Goal: Information Seeking & Learning: Learn about a topic

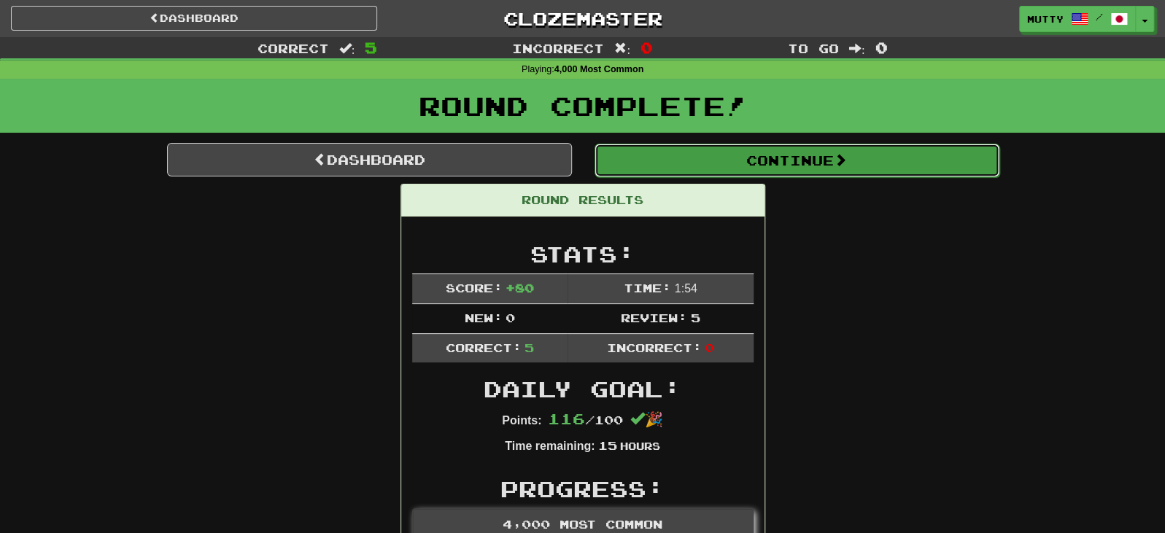
click at [750, 161] on button "Continue" at bounding box center [796, 161] width 405 height 34
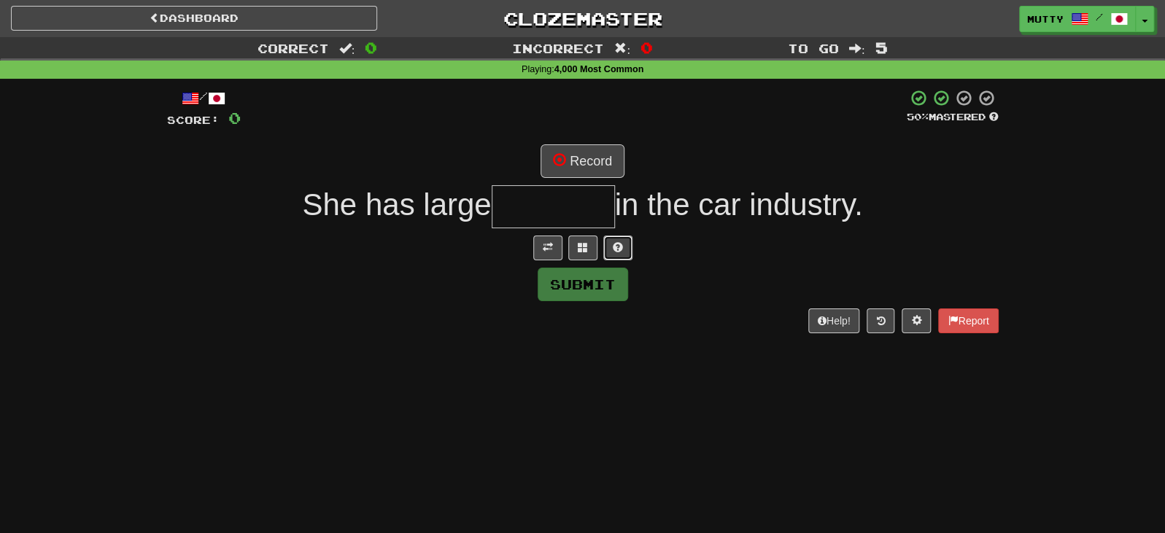
click at [623, 245] on button at bounding box center [617, 248] width 29 height 25
click at [592, 247] on button at bounding box center [600, 248] width 29 height 25
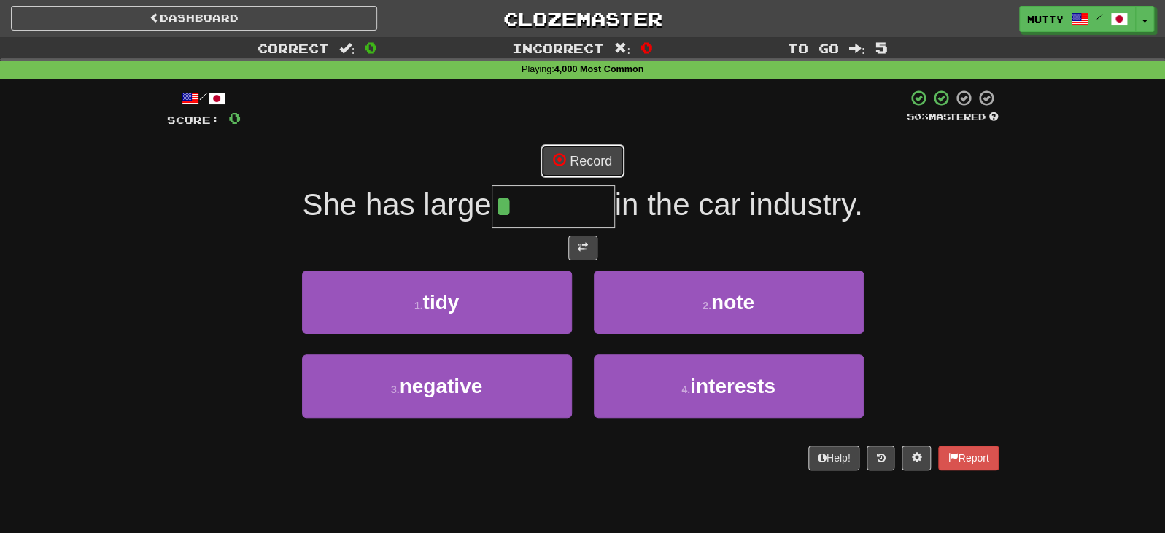
click at [572, 157] on button "Record" at bounding box center [582, 161] width 84 height 34
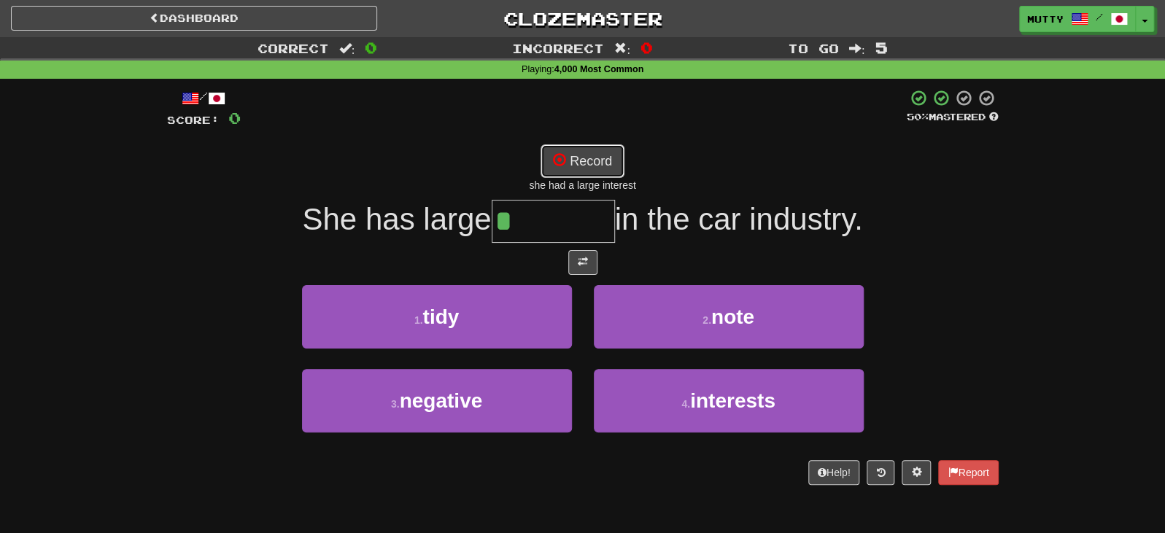
click at [578, 166] on button "Record" at bounding box center [582, 161] width 84 height 34
type input "*********"
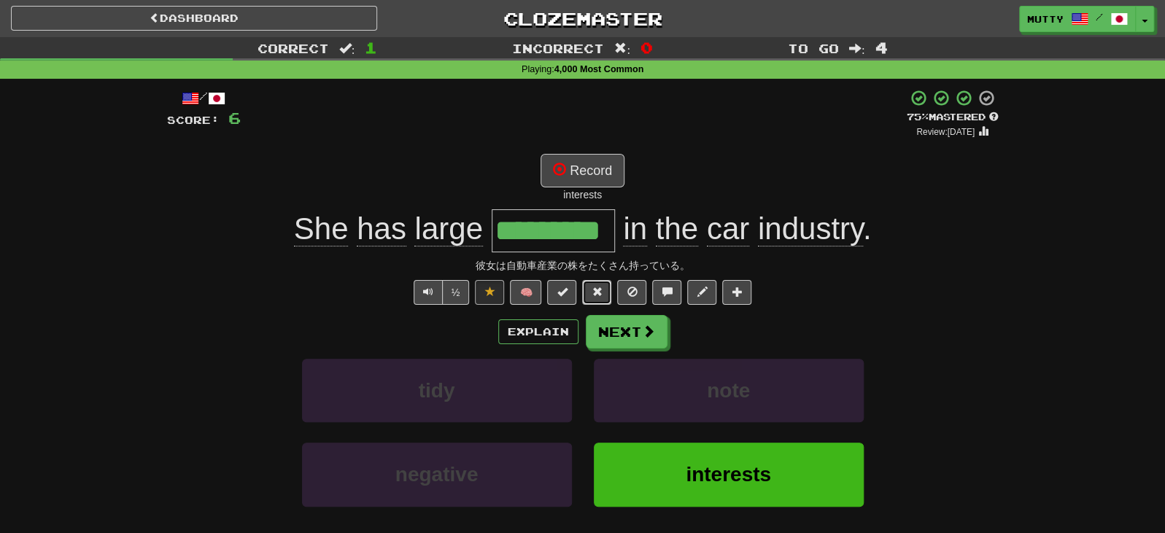
click at [597, 292] on span at bounding box center [596, 292] width 10 height 10
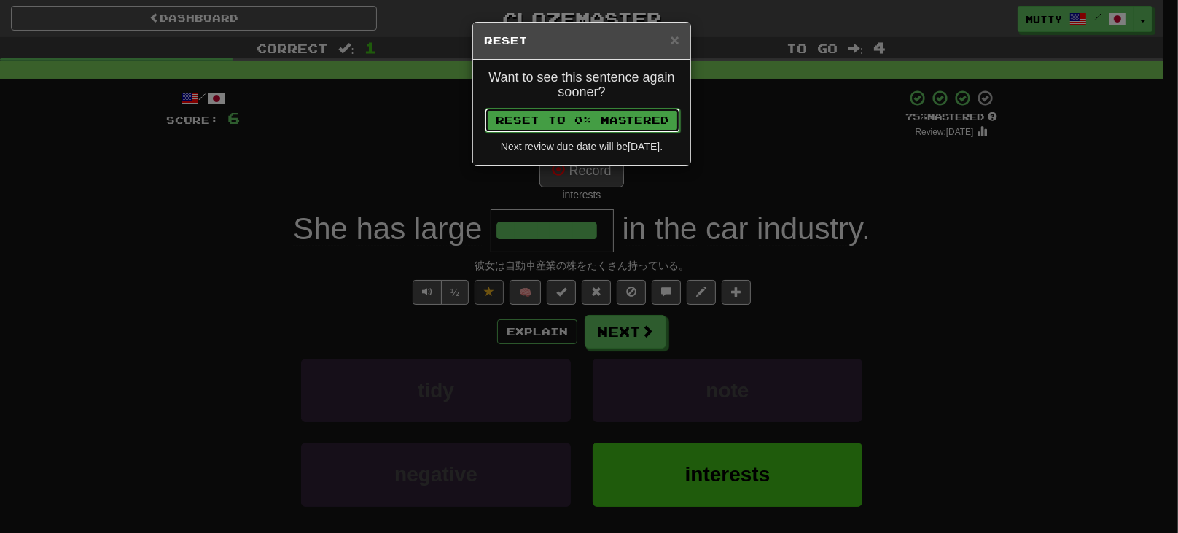
click at [626, 119] on button "Reset to 0% Mastered" at bounding box center [582, 120] width 195 height 25
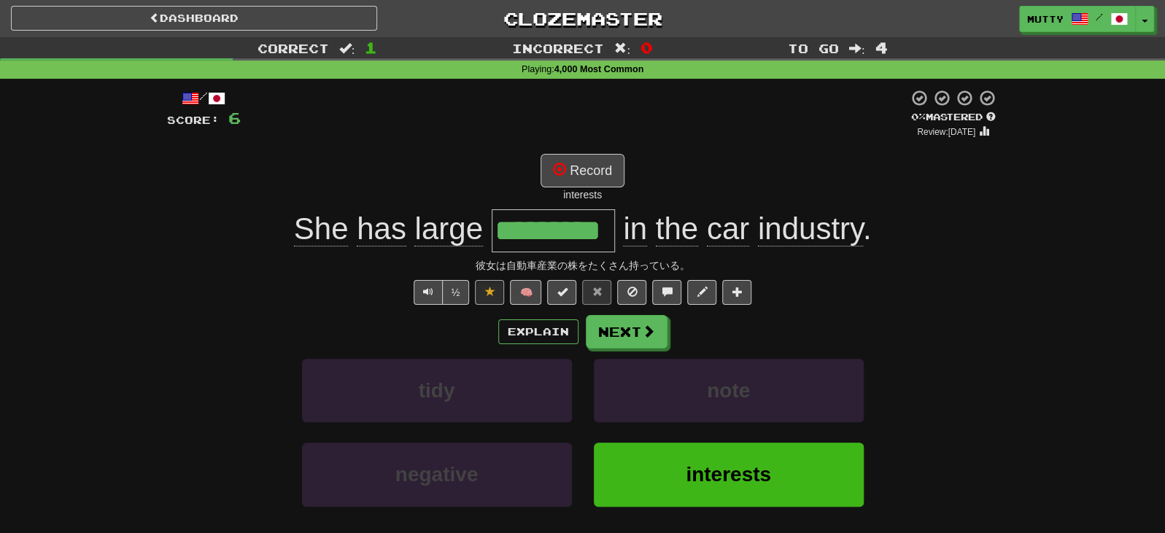
drag, startPoint x: 495, startPoint y: 235, endPoint x: 632, endPoint y: 244, distance: 136.6
click at [632, 244] on div "She has large ********* in the car industry ." at bounding box center [582, 230] width 831 height 43
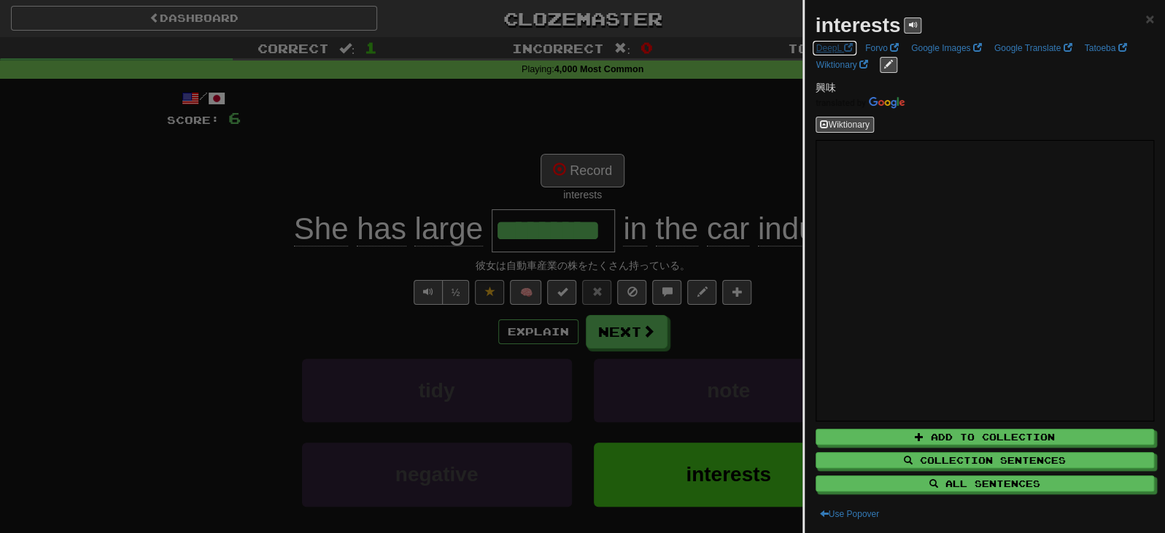
click at [831, 47] on link "DeepL" at bounding box center [834, 48] width 45 height 16
click at [489, 346] on div at bounding box center [582, 266] width 1165 height 533
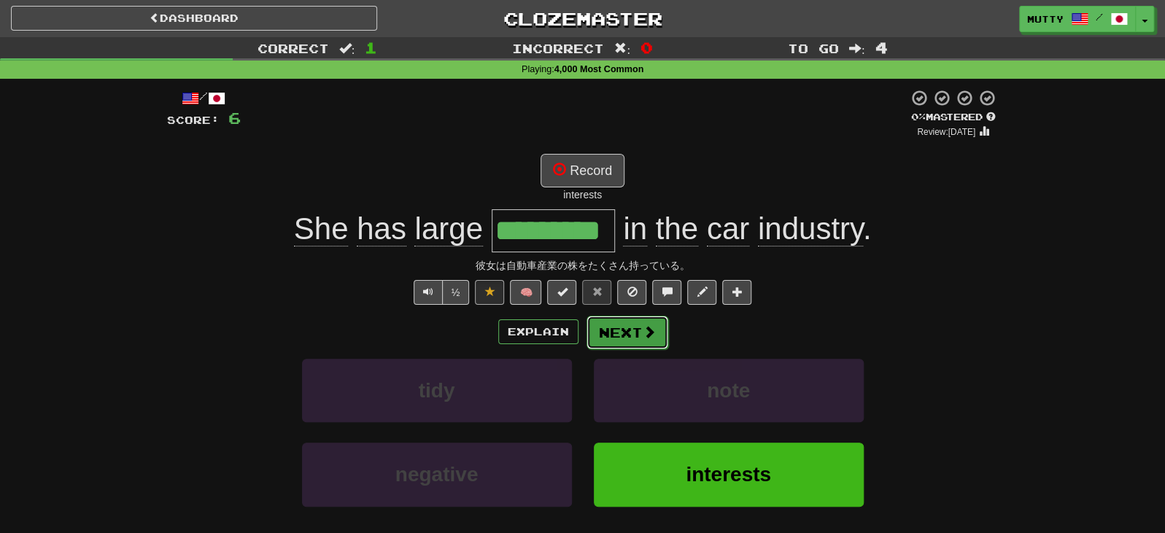
click at [645, 346] on button "Next" at bounding box center [627, 333] width 82 height 34
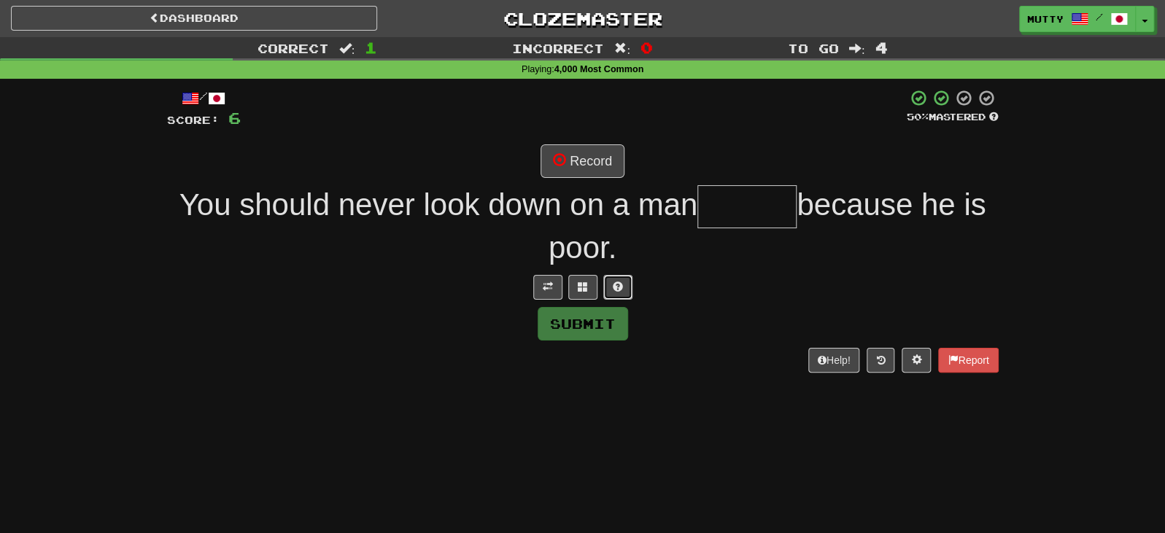
click at [607, 284] on button at bounding box center [617, 287] width 29 height 25
click at [570, 286] on button at bounding box center [565, 287] width 29 height 25
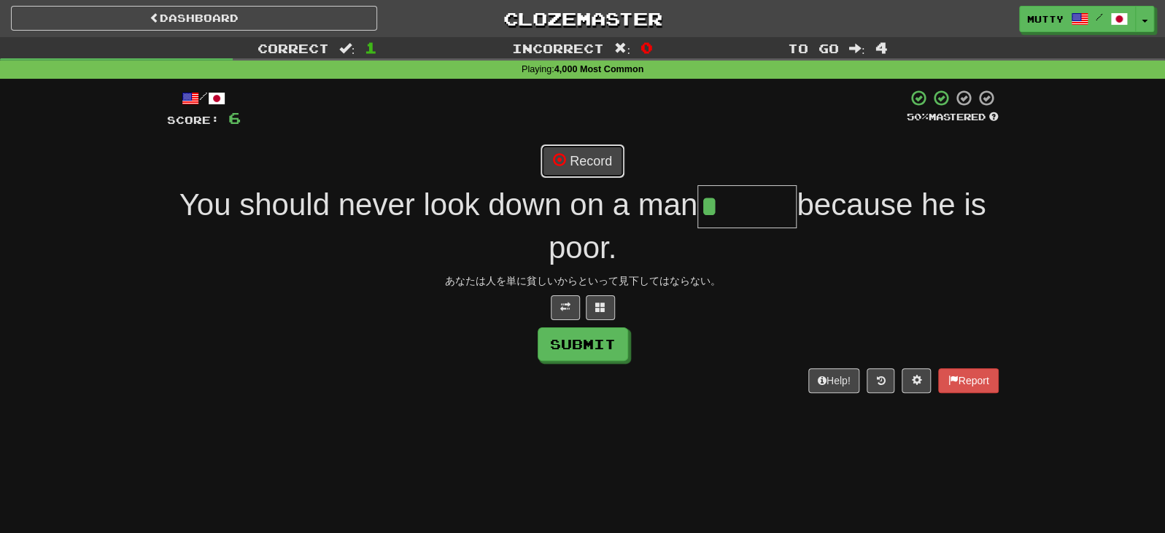
click at [599, 163] on button "Record" at bounding box center [582, 161] width 84 height 34
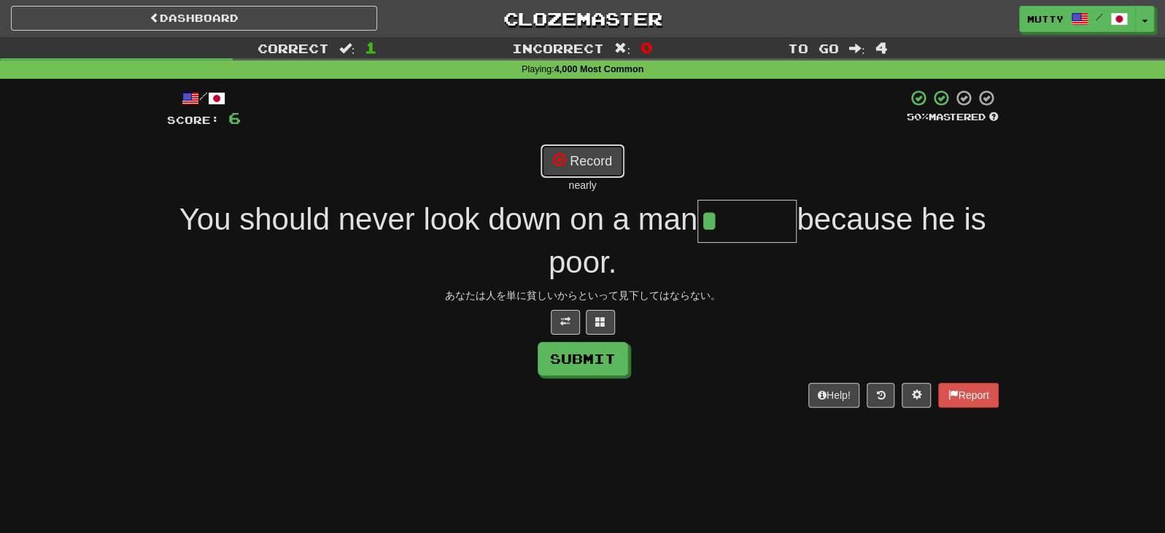
click at [597, 163] on button "Record" at bounding box center [582, 161] width 84 height 34
click at [571, 160] on button "Record" at bounding box center [582, 161] width 84 height 34
click at [571, 161] on button "Record" at bounding box center [582, 161] width 84 height 34
click at [599, 331] on button at bounding box center [600, 322] width 29 height 25
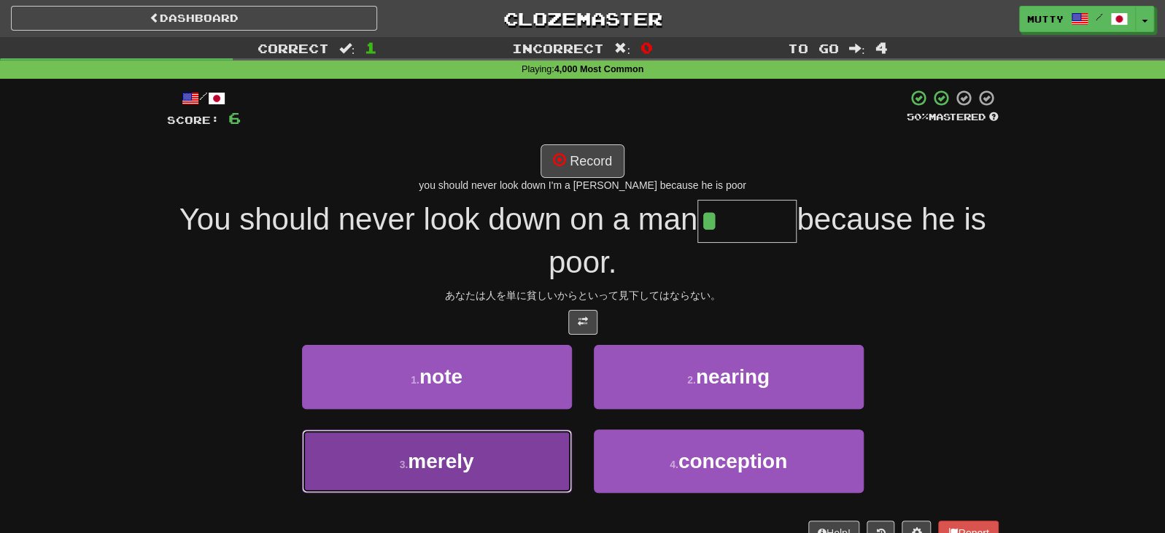
click at [432, 462] on span "merely" at bounding box center [441, 461] width 66 height 23
type input "******"
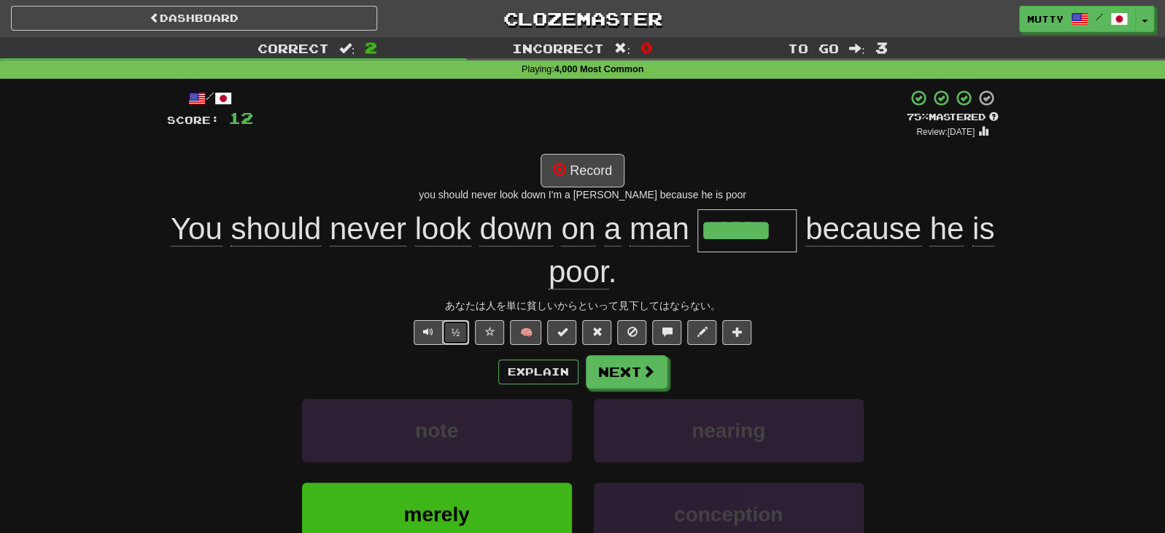
click at [458, 328] on button "½" at bounding box center [456, 332] width 28 height 25
click at [580, 166] on button "Record" at bounding box center [582, 171] width 84 height 34
click at [614, 174] on button "Record" at bounding box center [582, 171] width 84 height 34
click at [585, 173] on button "Record" at bounding box center [582, 171] width 84 height 34
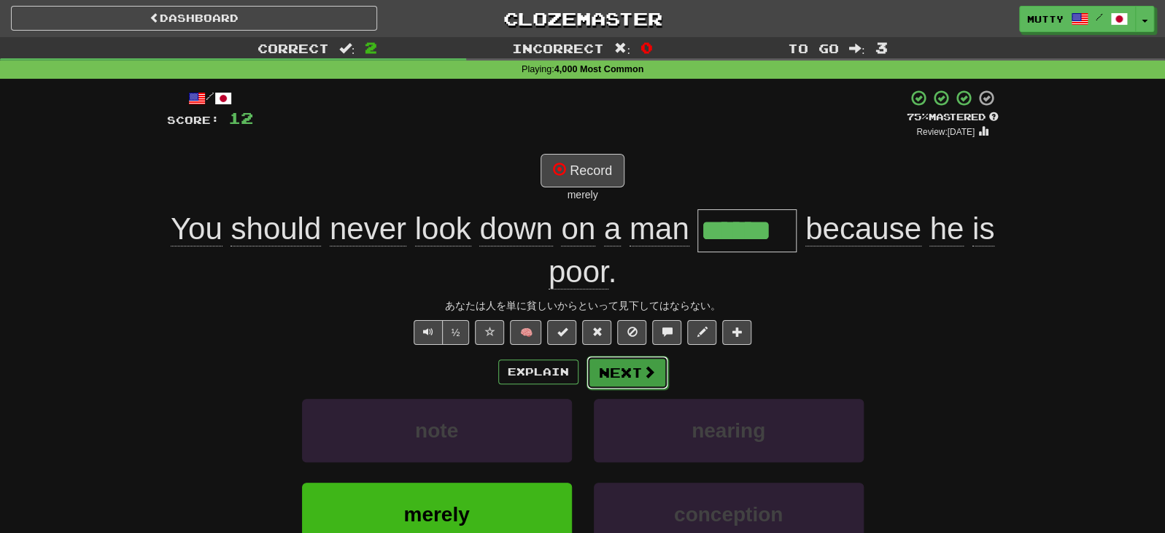
click at [643, 369] on span at bounding box center [648, 371] width 13 height 13
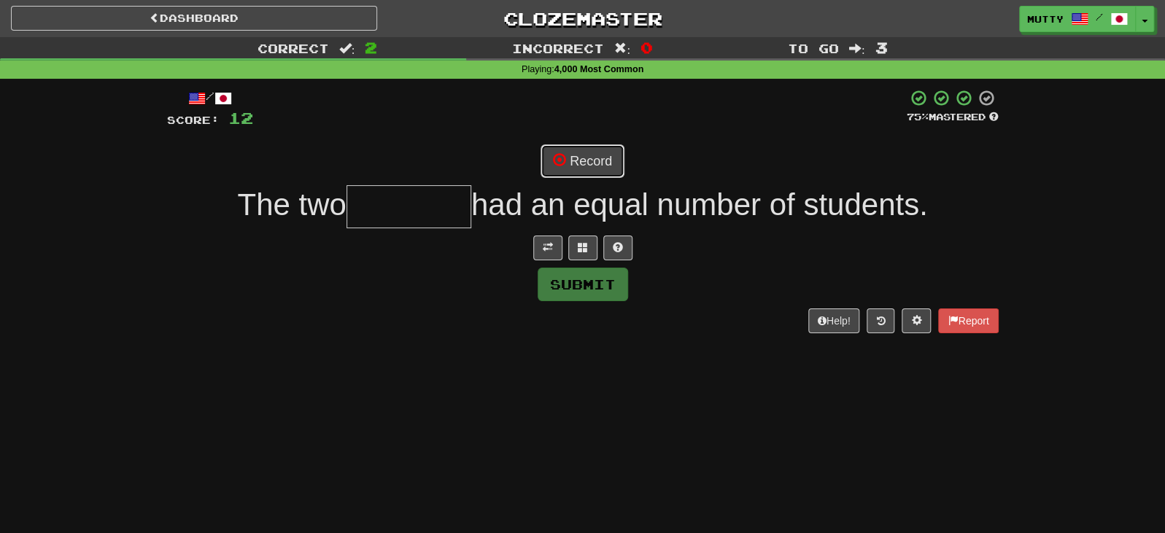
click at [599, 152] on button "Record" at bounding box center [582, 161] width 84 height 34
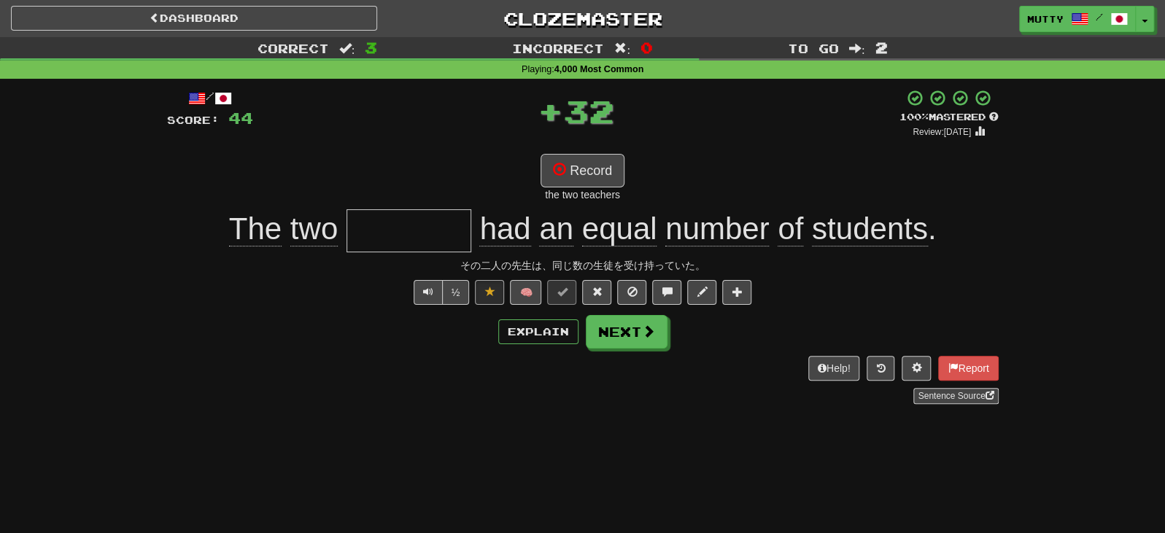
type input "********"
click at [602, 297] on button at bounding box center [596, 292] width 29 height 25
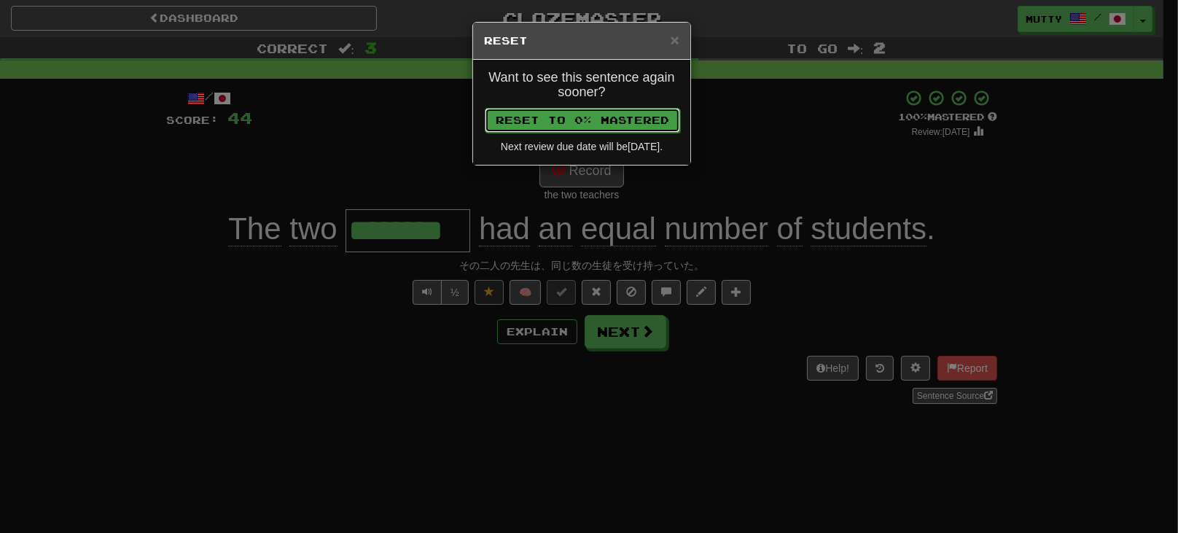
click at [591, 115] on button "Reset to 0% Mastered" at bounding box center [582, 120] width 195 height 25
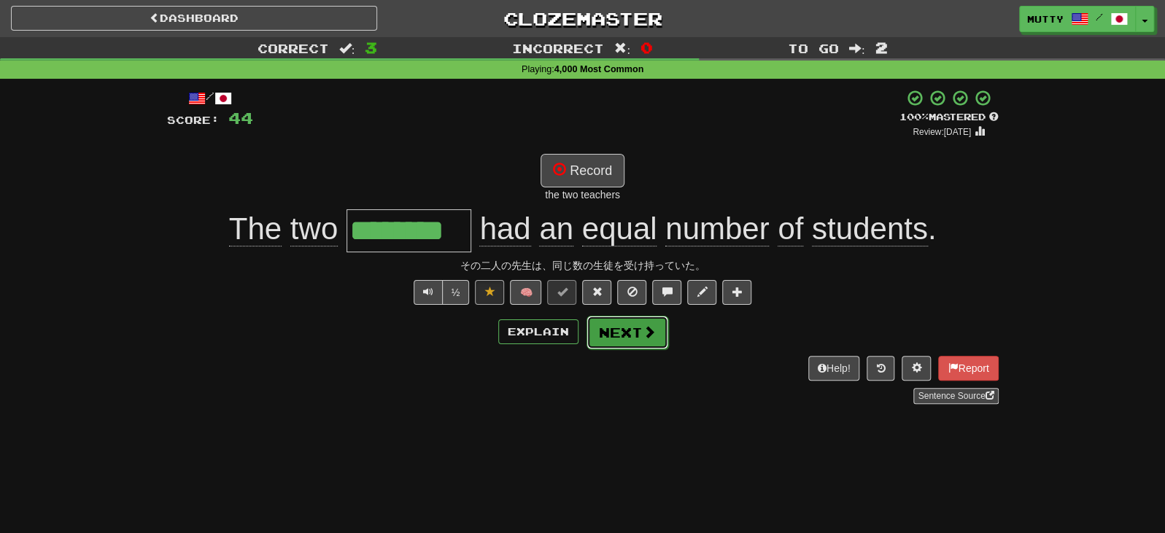
click at [622, 327] on button "Next" at bounding box center [627, 333] width 82 height 34
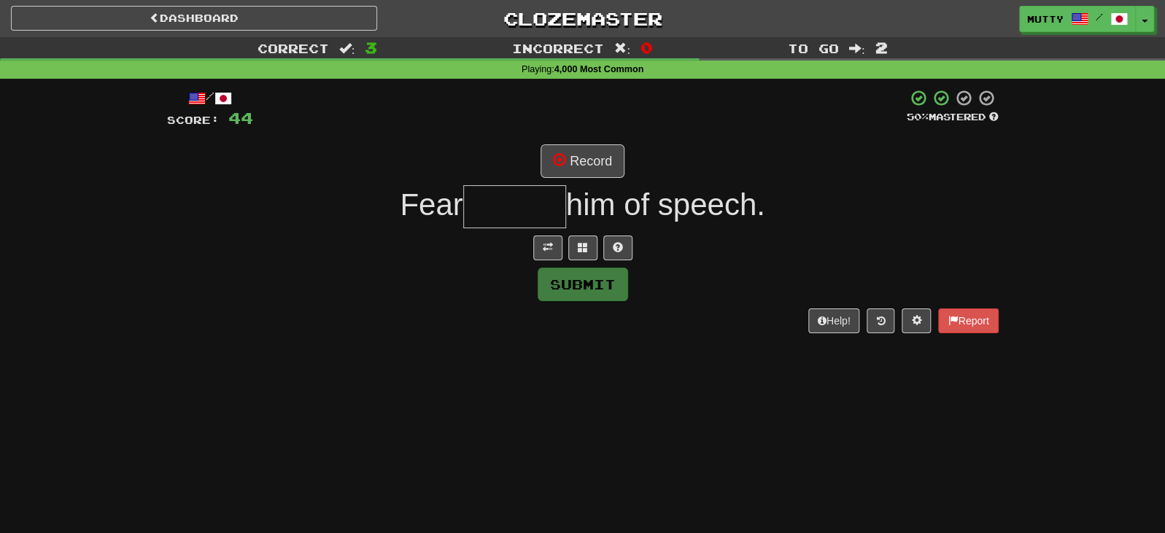
click at [632, 250] on div at bounding box center [582, 248] width 831 height 25
click at [619, 242] on span at bounding box center [618, 247] width 10 height 10
click at [562, 255] on button at bounding box center [565, 248] width 29 height 25
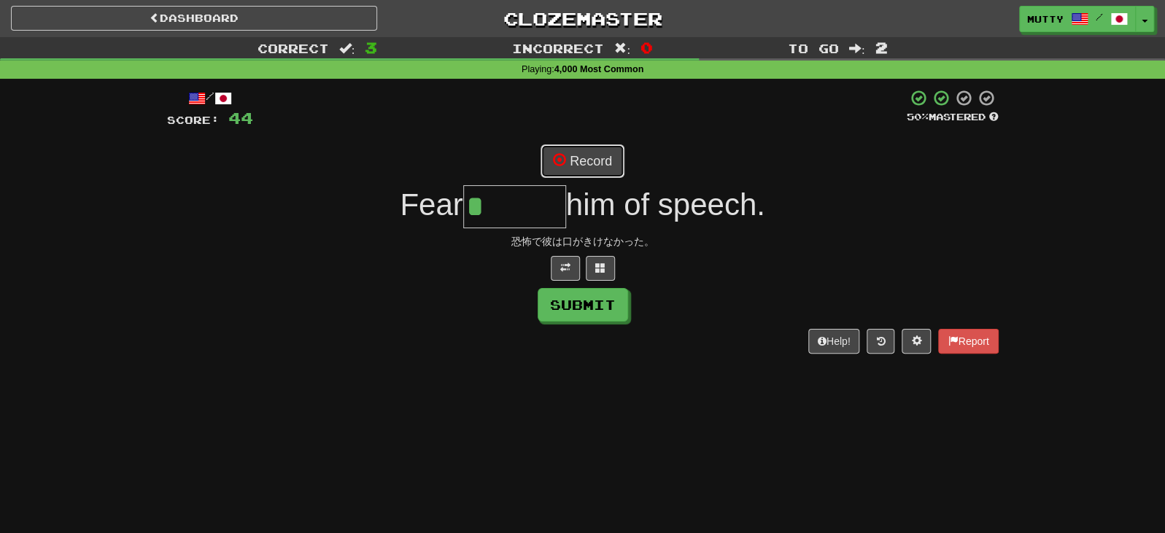
click at [591, 161] on button "Record" at bounding box center [582, 161] width 84 height 34
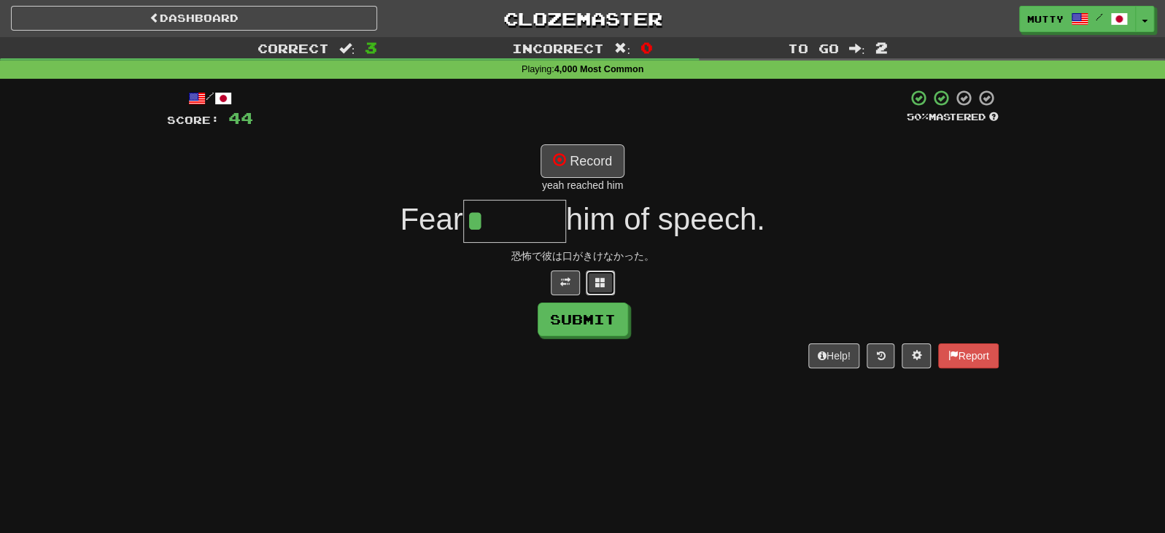
click at [602, 277] on span at bounding box center [600, 282] width 10 height 10
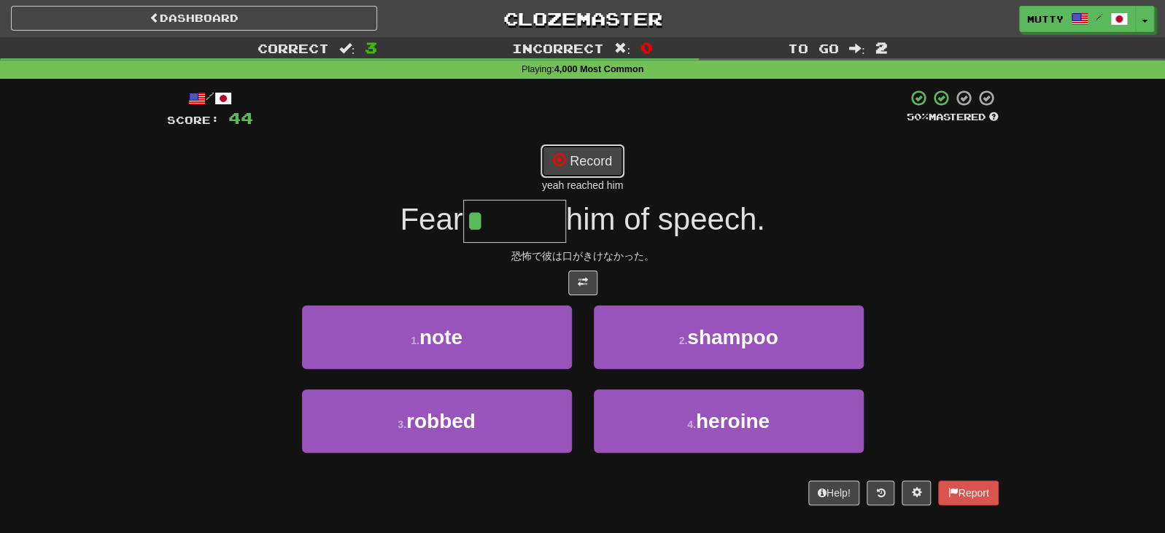
click at [591, 157] on button "Record" at bounding box center [582, 161] width 84 height 34
click at [598, 156] on button "Record" at bounding box center [582, 161] width 84 height 34
click at [595, 160] on button "Record" at bounding box center [582, 161] width 84 height 34
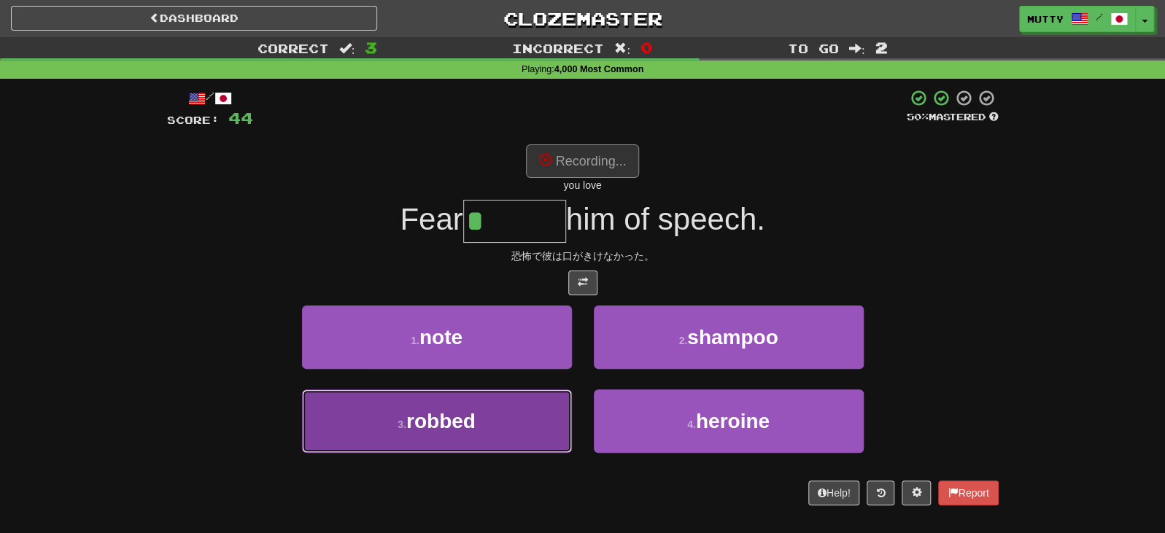
click at [473, 416] on span "robbed" at bounding box center [440, 421] width 69 height 23
type input "******"
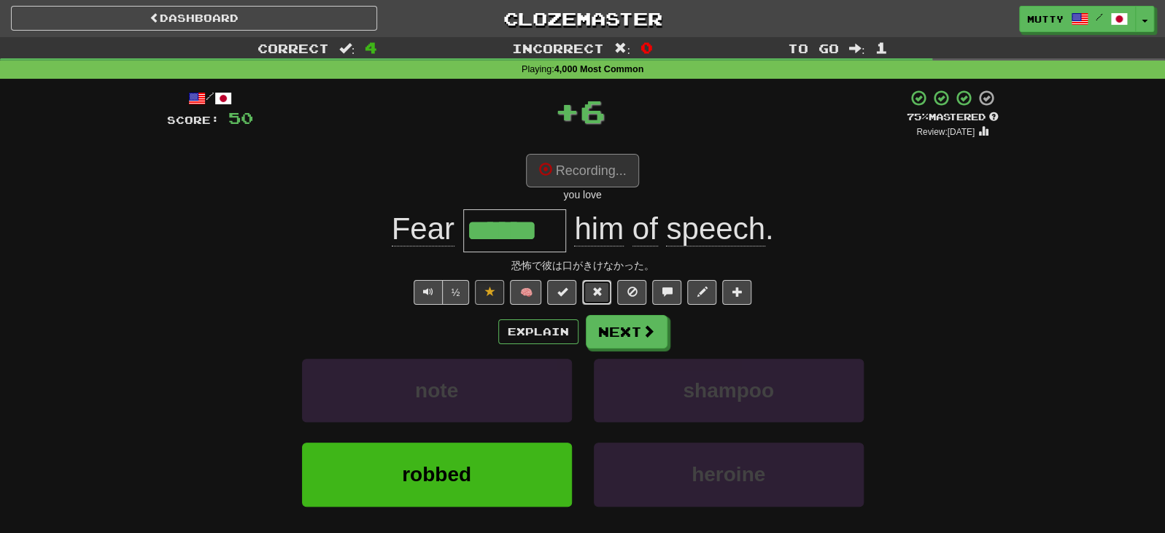
click at [598, 295] on span at bounding box center [596, 292] width 10 height 10
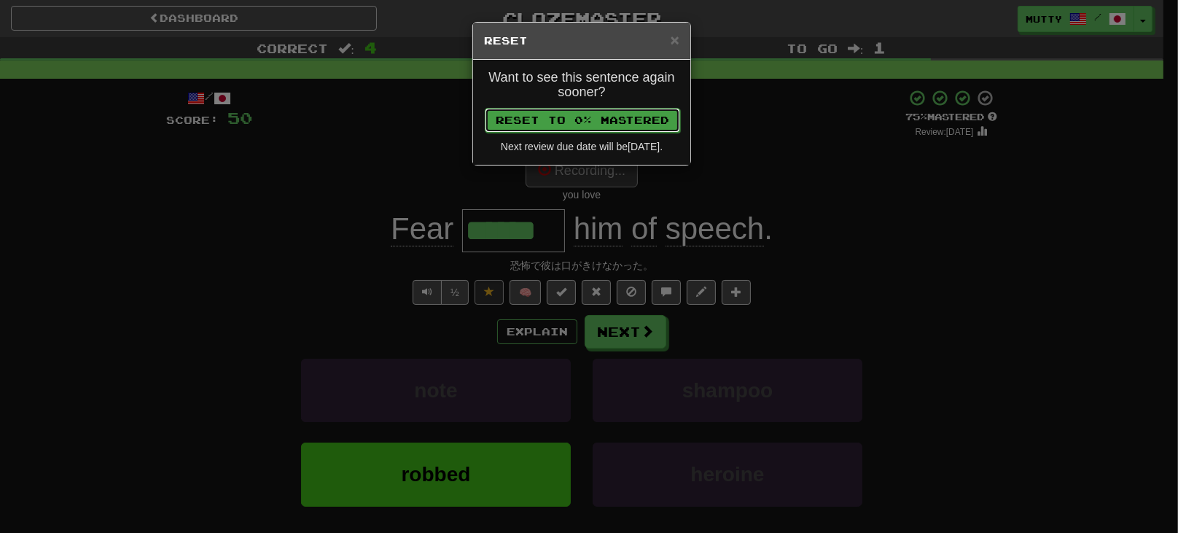
click at [567, 111] on button "Reset to 0% Mastered" at bounding box center [582, 120] width 195 height 25
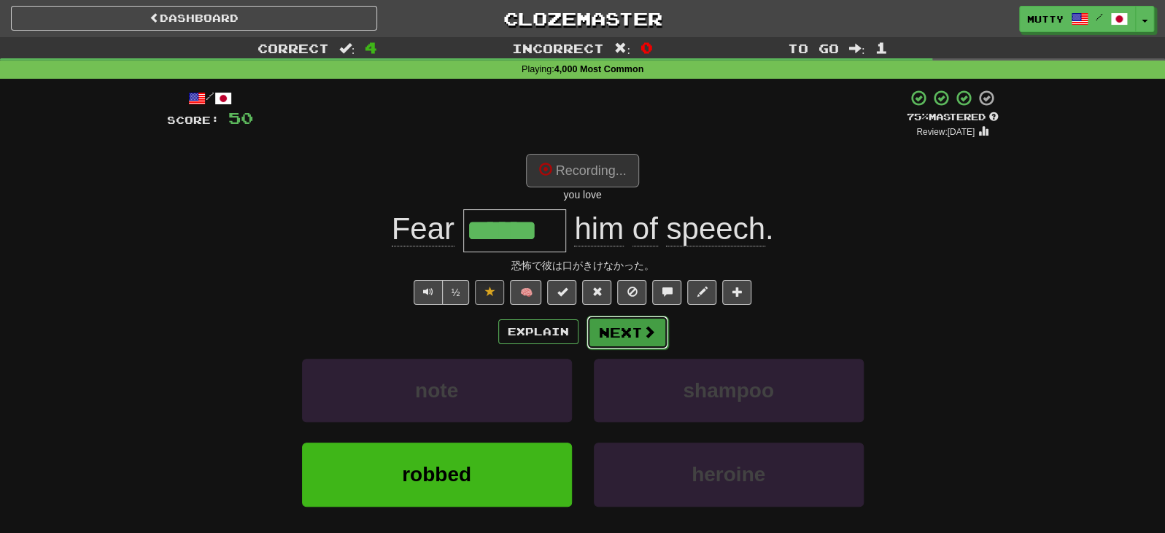
click at [621, 318] on button "Next" at bounding box center [627, 333] width 82 height 34
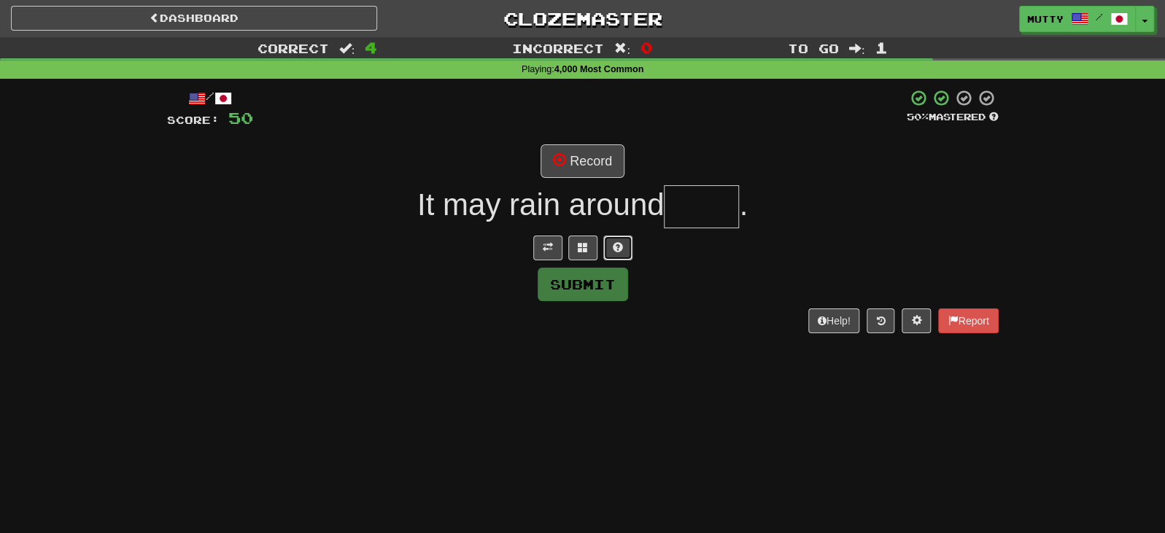
click at [610, 246] on button at bounding box center [617, 248] width 29 height 25
click at [570, 169] on button "Record" at bounding box center [582, 161] width 84 height 34
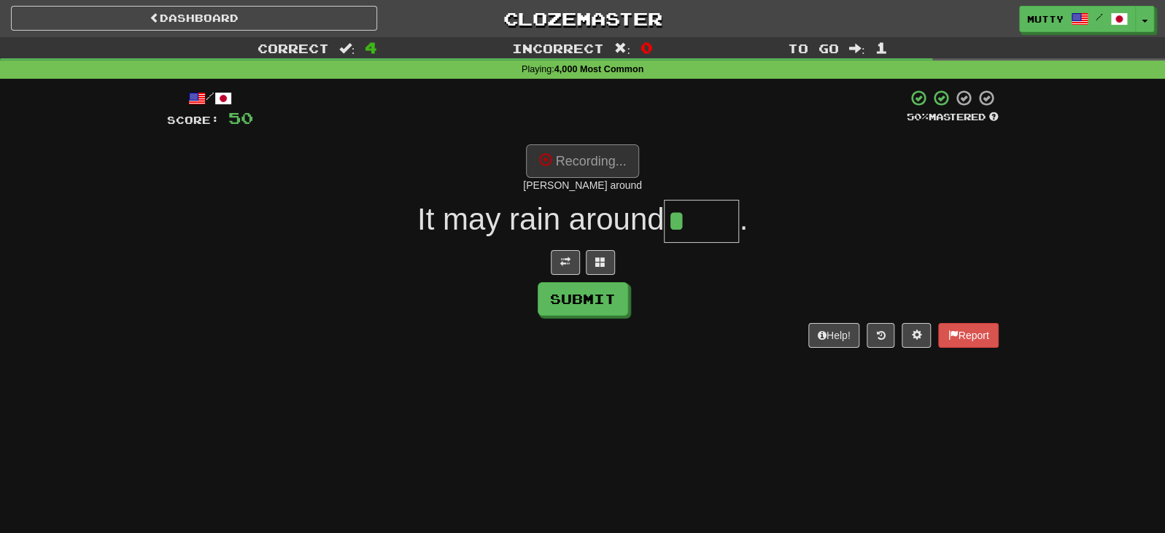
type input "****"
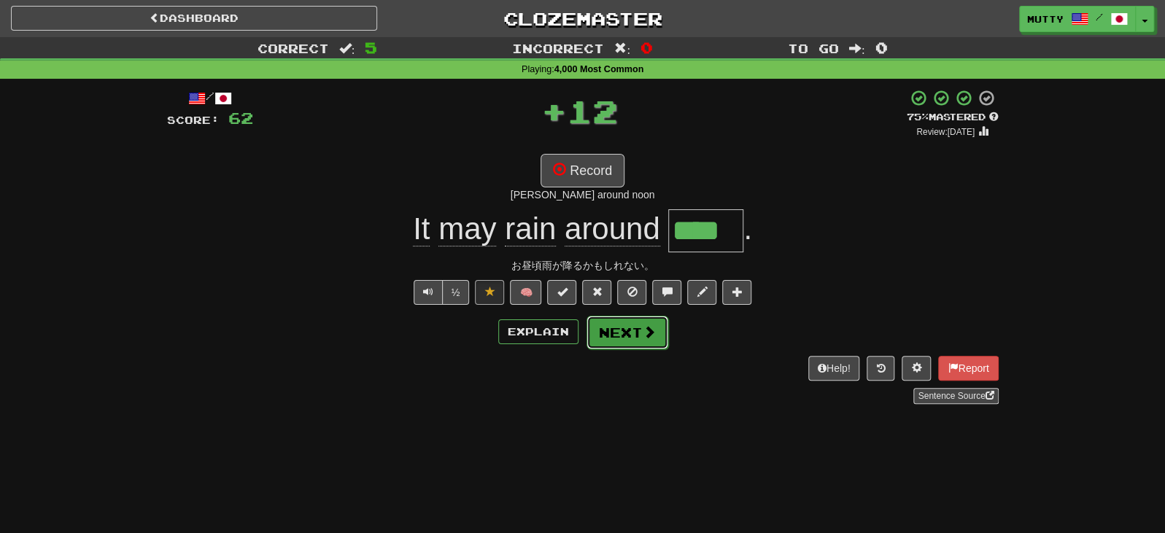
click at [626, 335] on button "Next" at bounding box center [627, 333] width 82 height 34
